Goal: Information Seeking & Learning: Learn about a topic

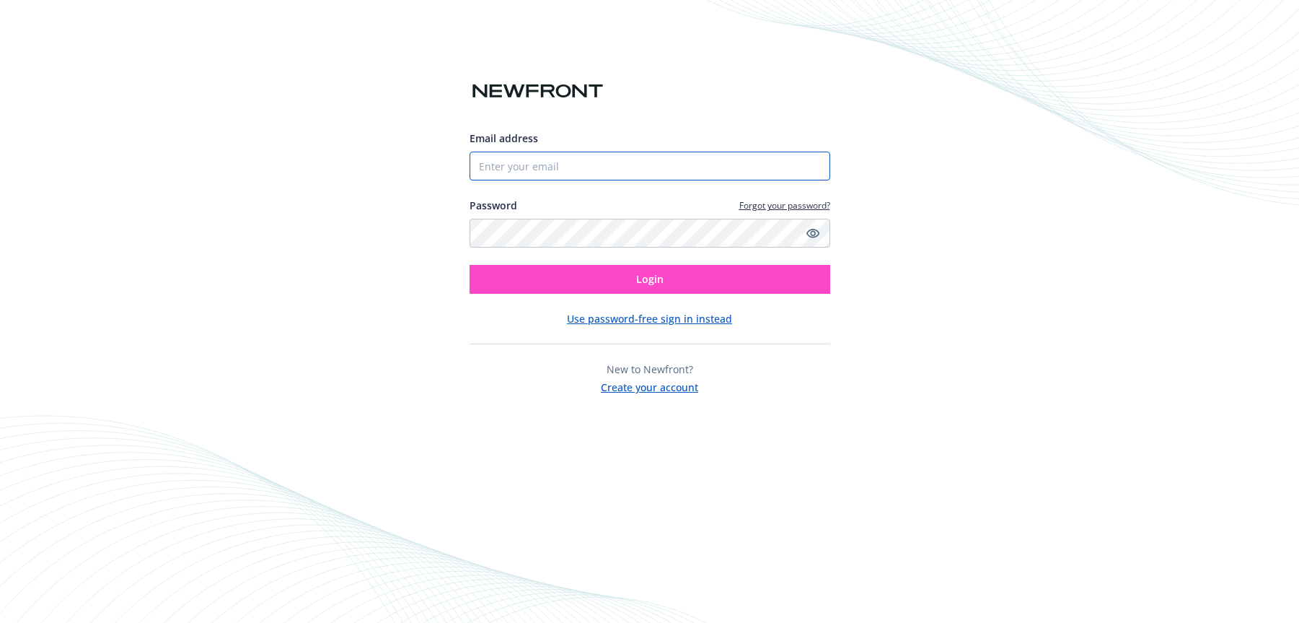
type input "[PERSON_NAME][EMAIL_ADDRESS][PERSON_NAME][DOMAIN_NAME]"
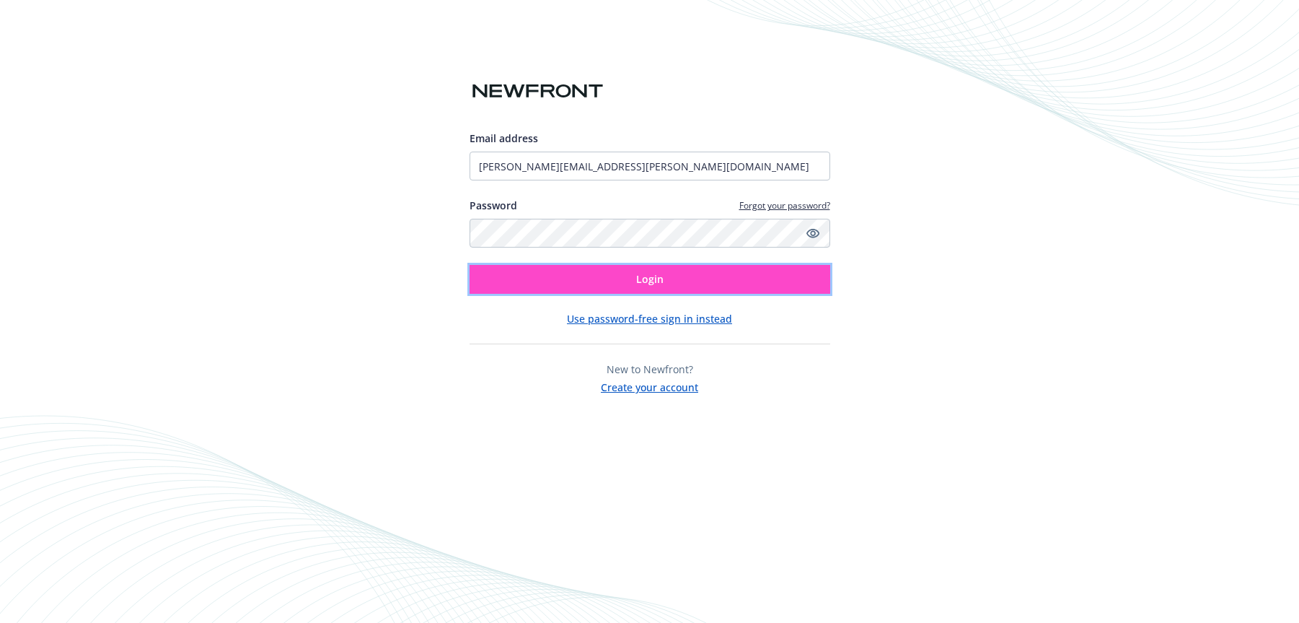
click at [643, 280] on span "Login" at bounding box center [649, 279] width 27 height 14
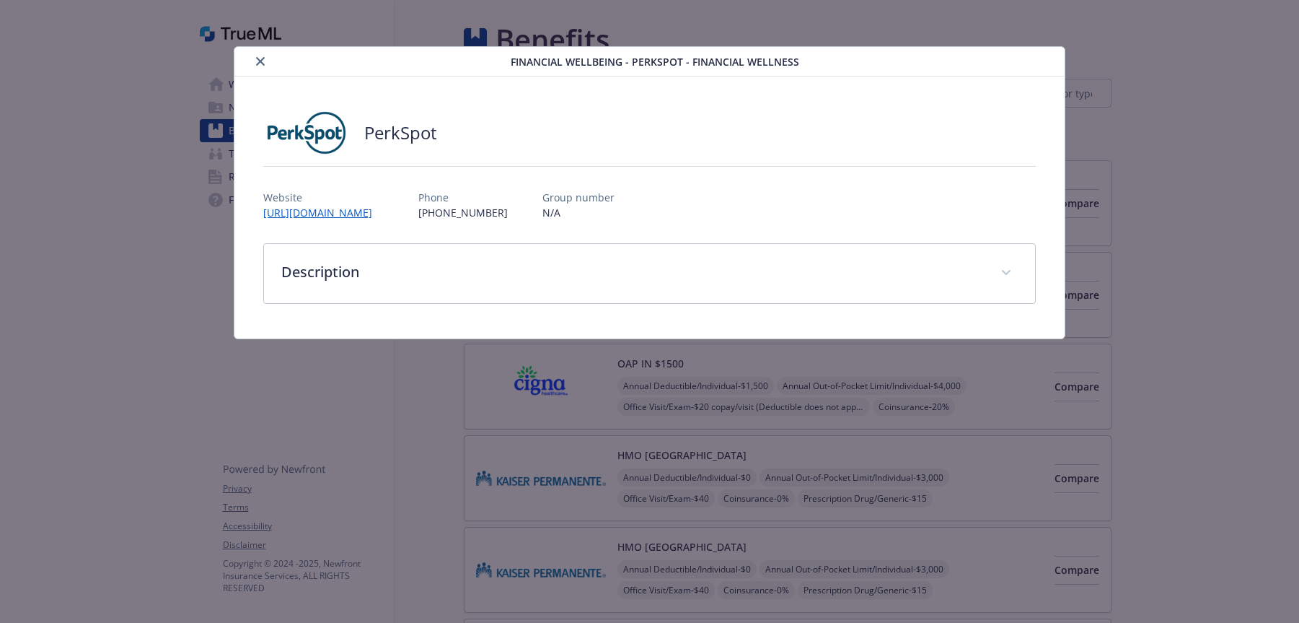
click at [257, 61] on icon "close" at bounding box center [260, 61] width 9 height 9
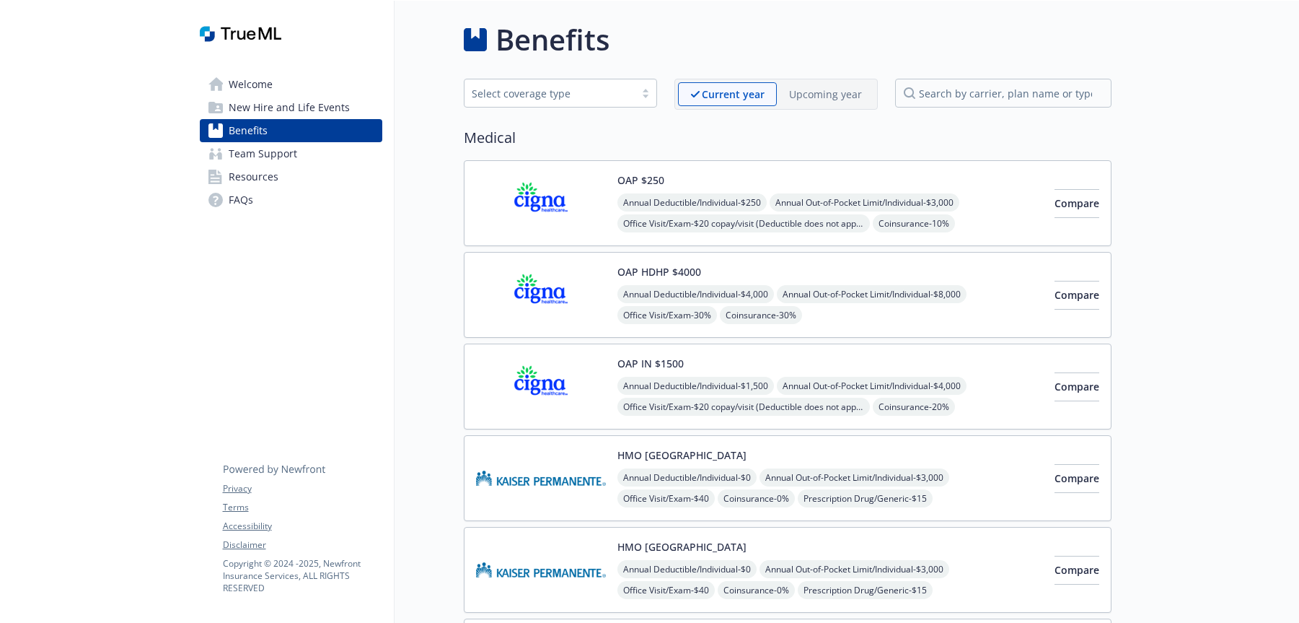
click at [252, 200] on span "FAQs" at bounding box center [241, 199] width 25 height 23
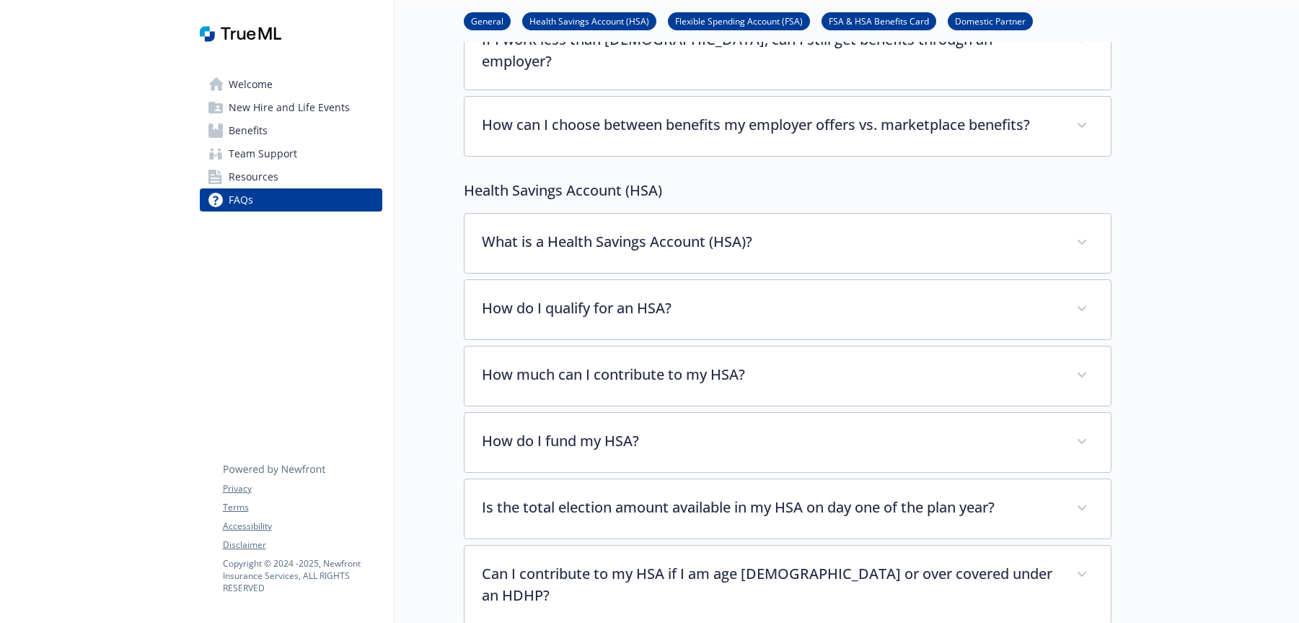
scroll to position [677, 0]
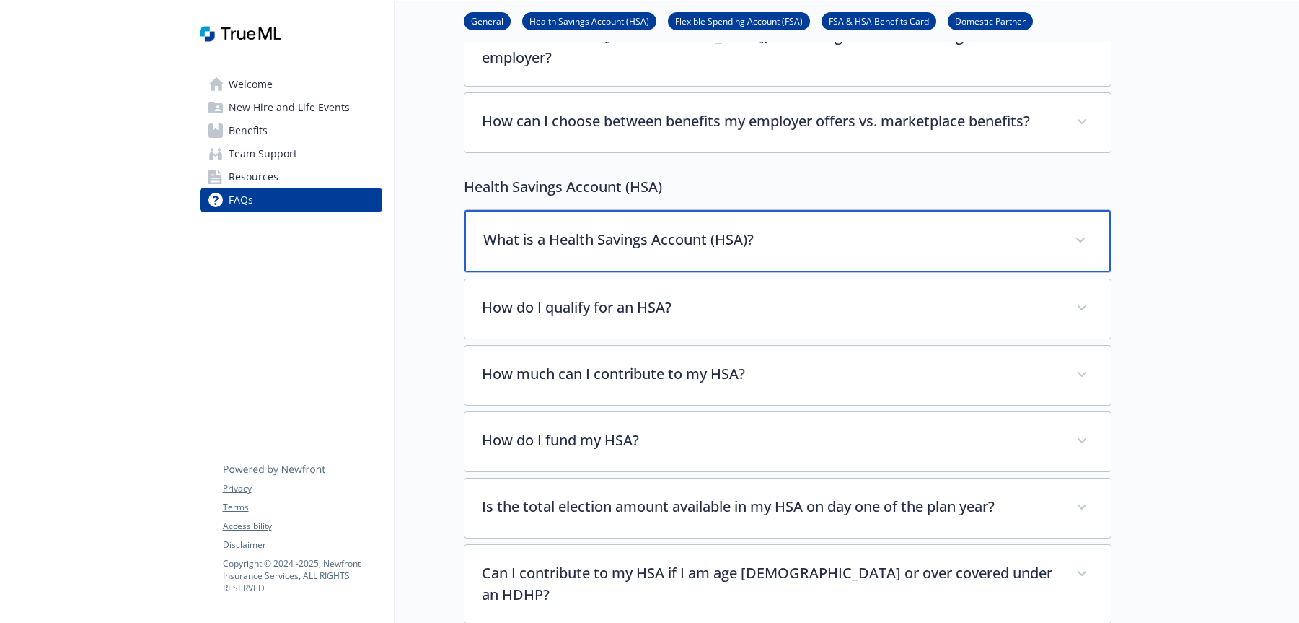
click at [1089, 229] on span at bounding box center [1080, 240] width 23 height 23
